Goal: Check status: Check status

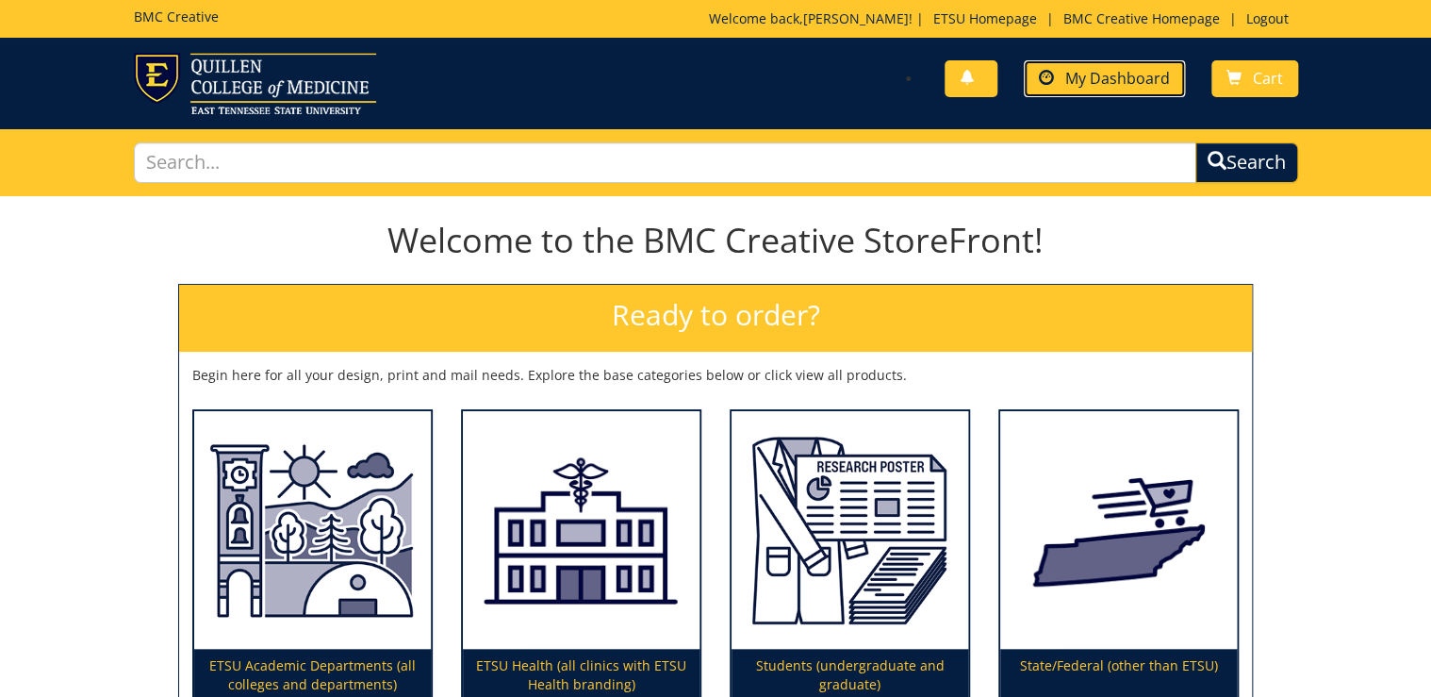
click at [1135, 82] on span "My Dashboard" at bounding box center [1117, 78] width 105 height 21
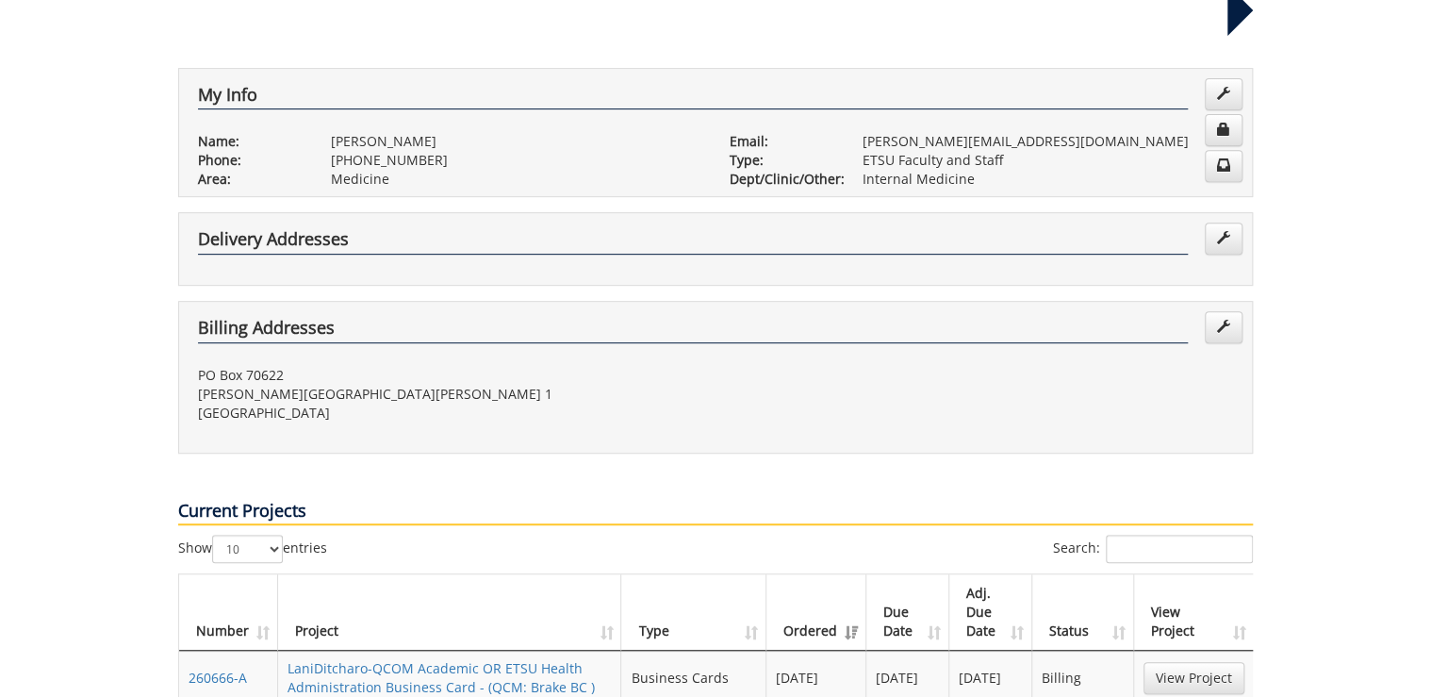
scroll to position [528, 0]
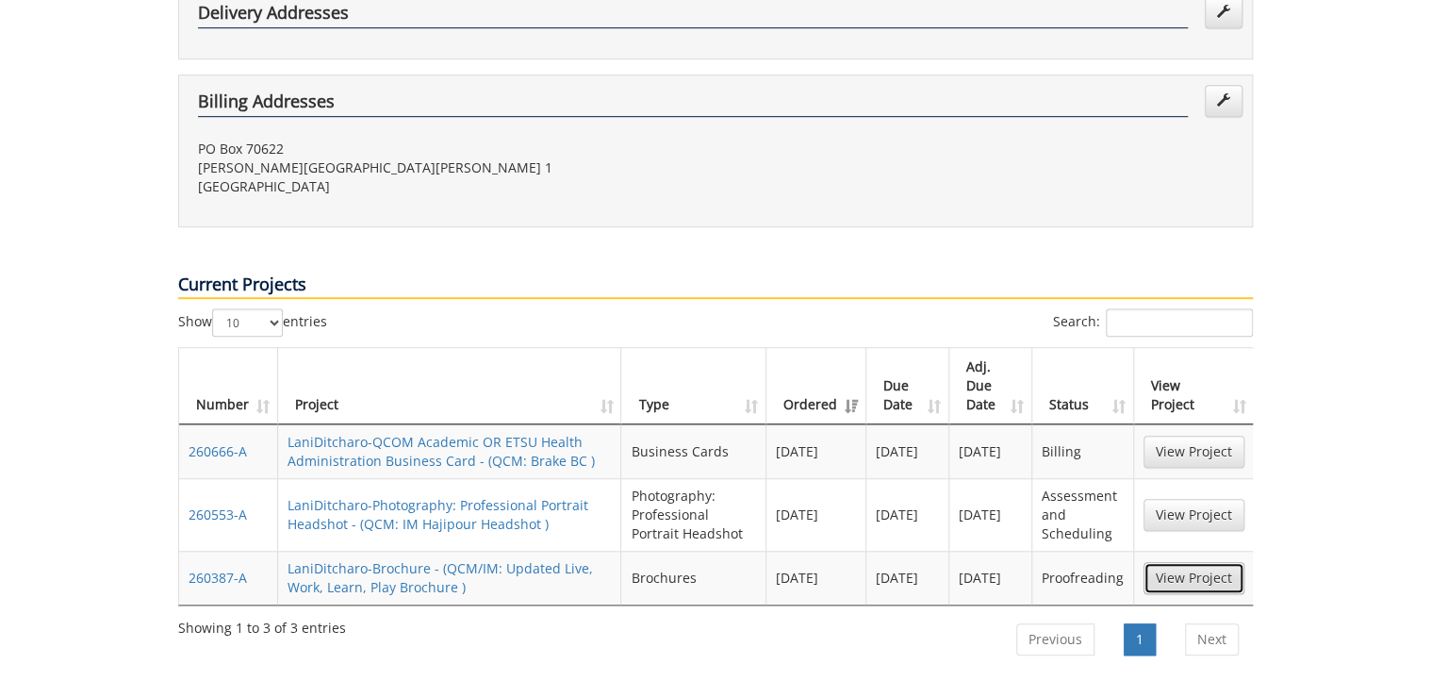
click at [1181, 562] on link "View Project" at bounding box center [1194, 578] width 101 height 32
